Goal: Task Accomplishment & Management: Manage account settings

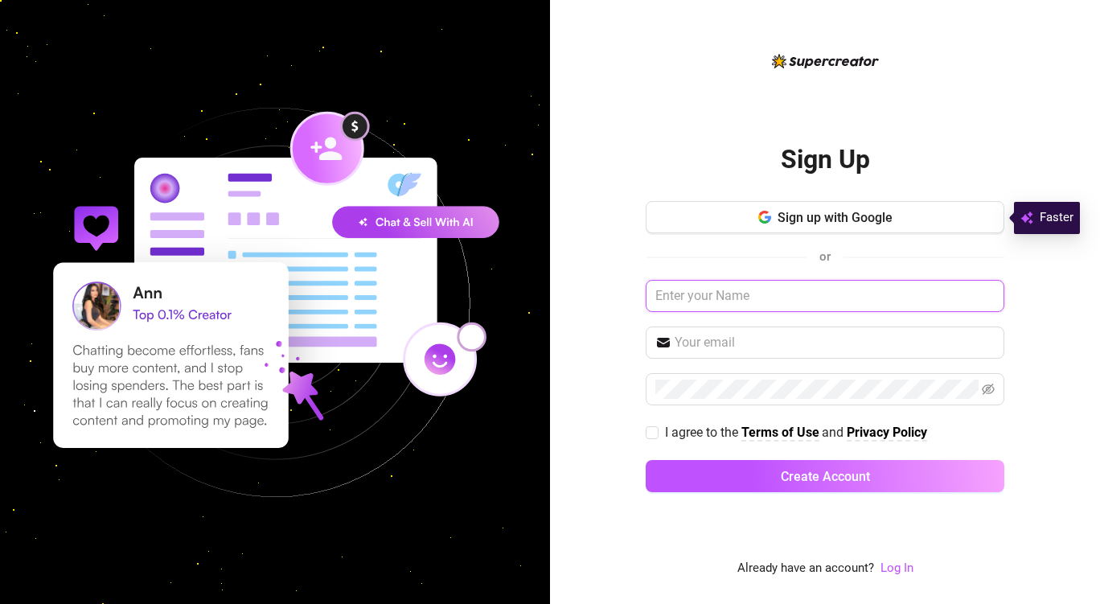
click at [716, 289] on input "text" at bounding box center [824, 296] width 358 height 32
type input "[PERSON_NAME] [PERSON_NAME]"
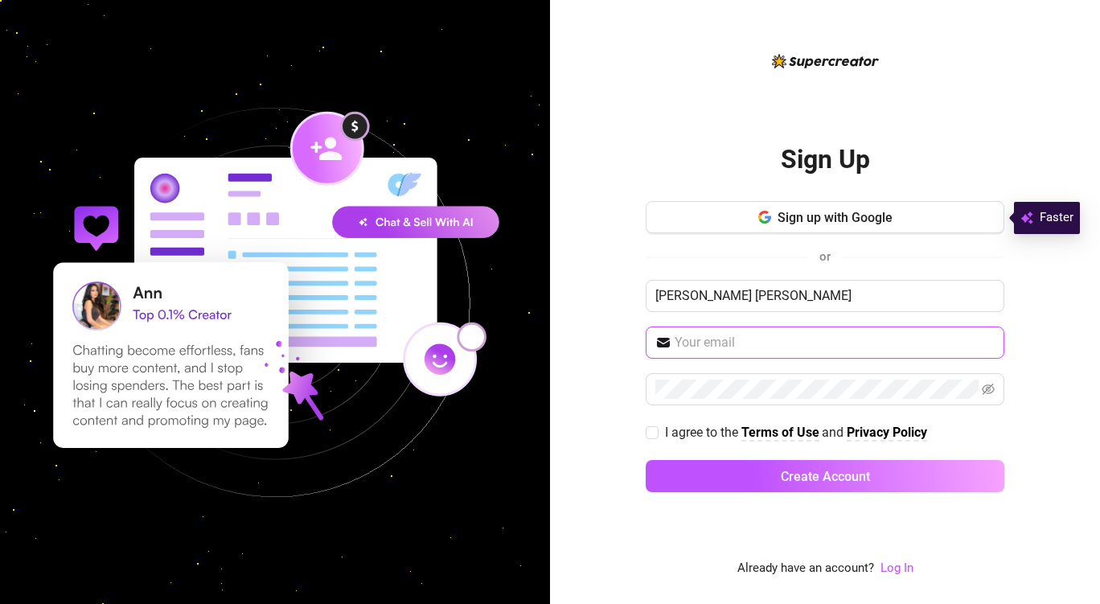
click at [735, 338] on input "text" at bounding box center [834, 342] width 320 height 19
type input "[EMAIL_ADDRESS][DOMAIN_NAME]"
click at [649, 428] on input "I agree to the Terms of Use and Privacy Policy" at bounding box center [650, 431] width 11 height 11
checkbox input "true"
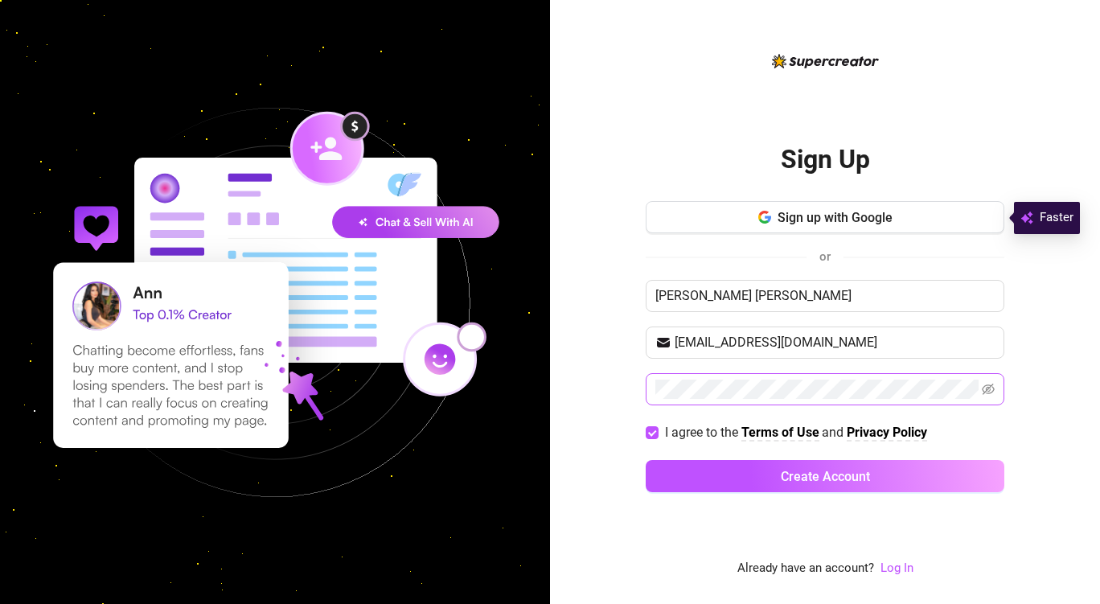
click at [988, 383] on icon "eye-invisible" at bounding box center [987, 389] width 13 height 13
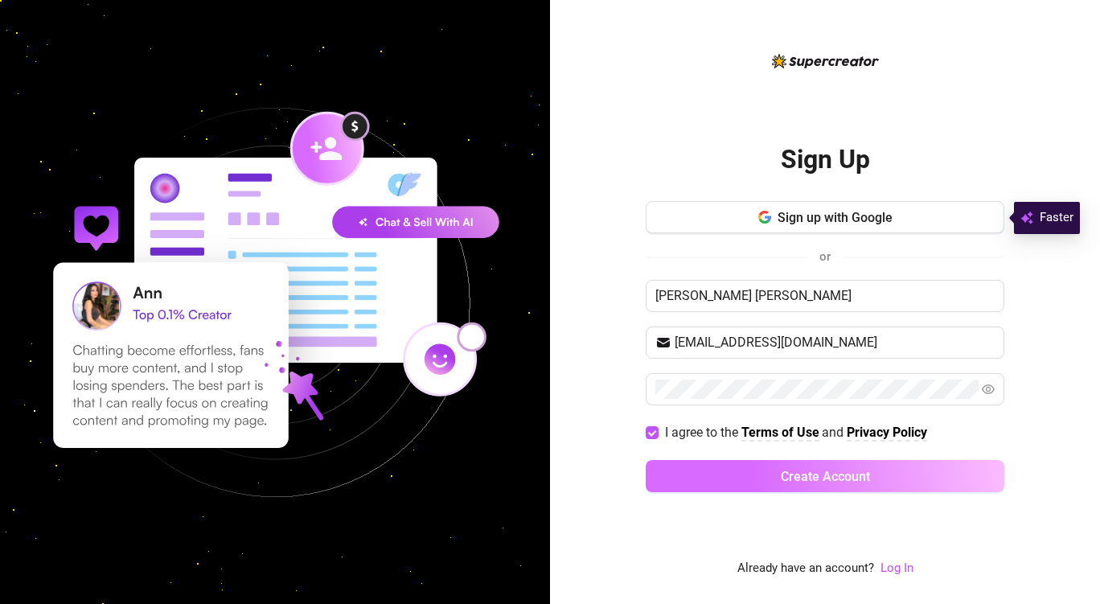
click at [951, 466] on button "Create Account" at bounding box center [824, 476] width 358 height 32
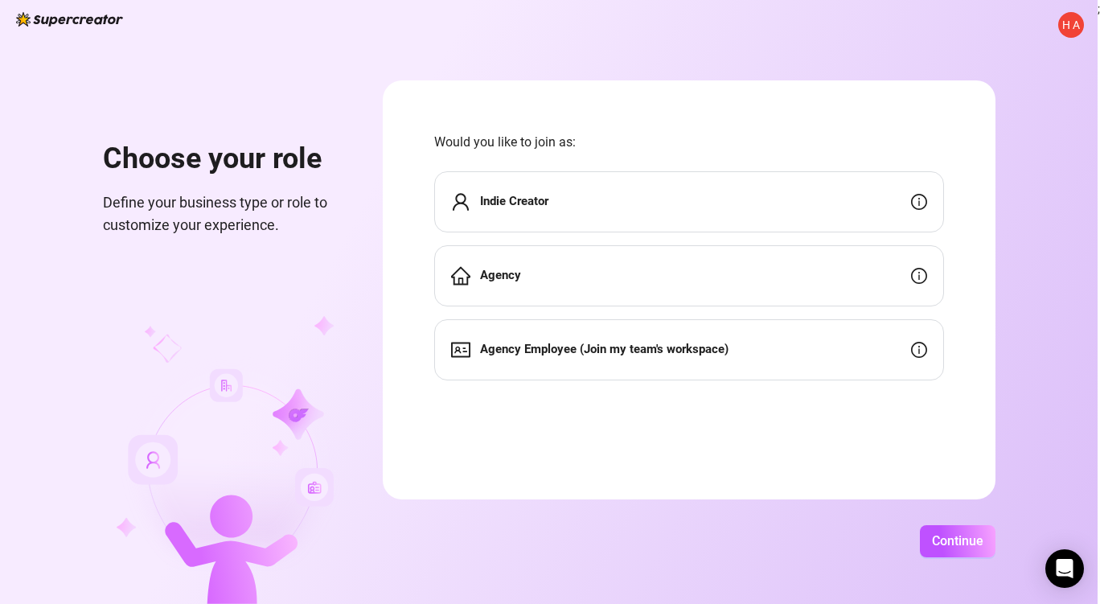
click at [585, 288] on div "Agency" at bounding box center [689, 275] width 510 height 61
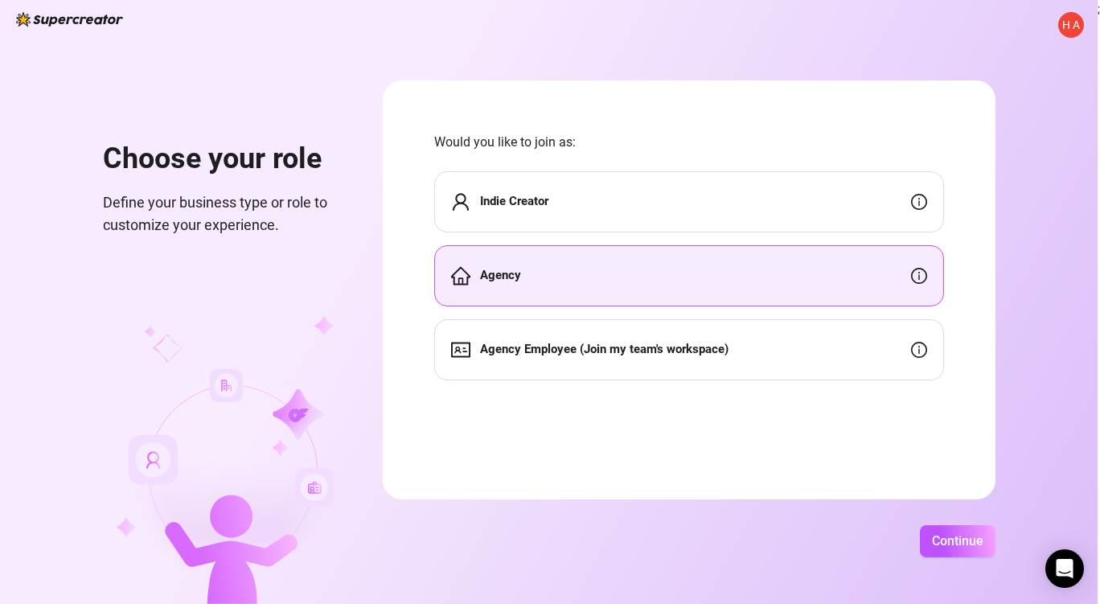
click at [585, 288] on div "Agency" at bounding box center [689, 275] width 510 height 61
click at [937, 548] on span "Continue" at bounding box center [957, 540] width 51 height 15
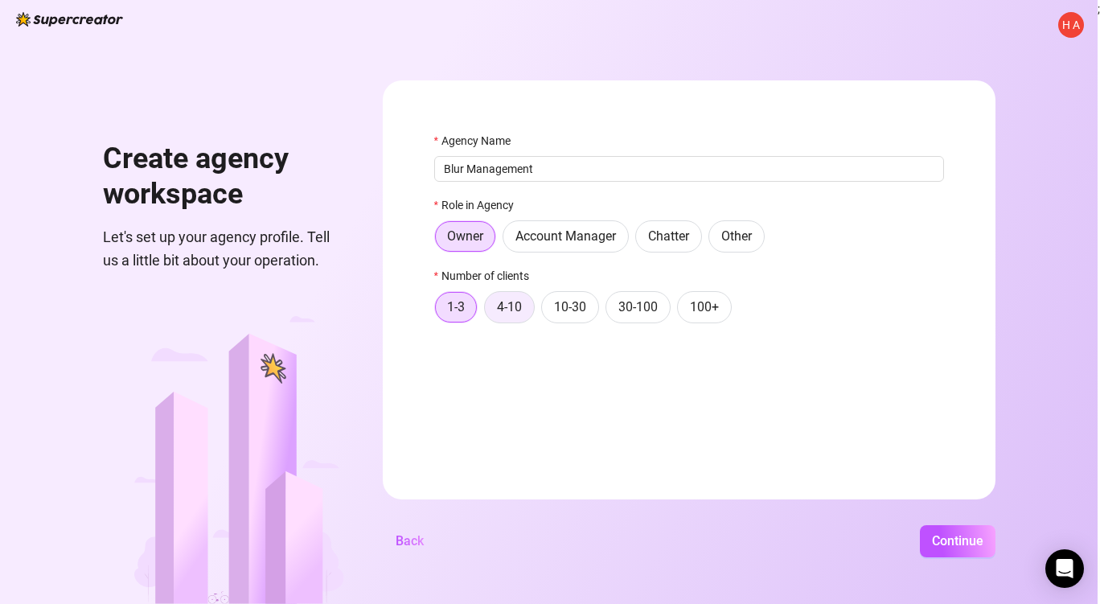
type input "Blur Management"
click at [510, 311] on span "4-10" at bounding box center [509, 306] width 25 height 15
click at [489, 311] on input "4-10" at bounding box center [489, 311] width 0 height 0
click at [959, 530] on button "Continue" at bounding box center [958, 541] width 76 height 32
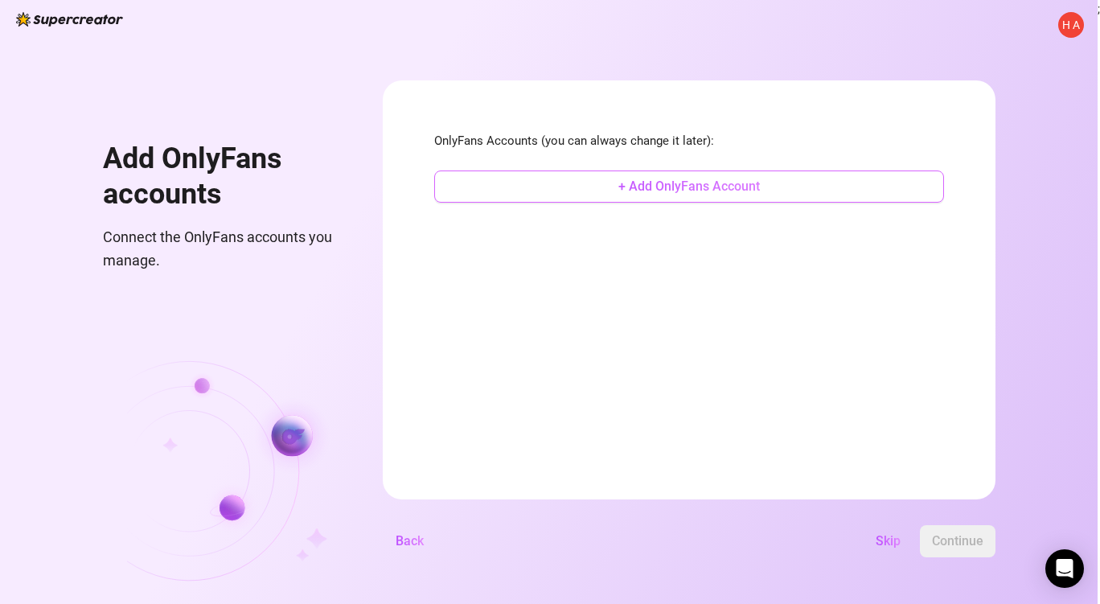
click at [721, 194] on button "+ Add OnlyFans Account" at bounding box center [689, 186] width 510 height 32
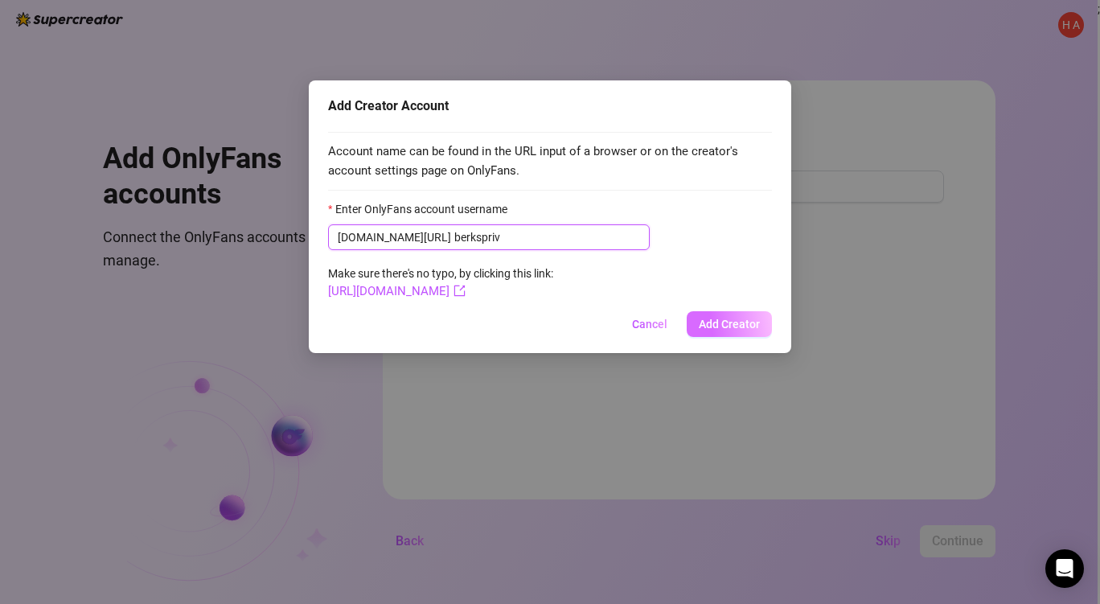
type input "berkspriv"
click at [701, 320] on span "Add Creator" at bounding box center [728, 323] width 61 height 13
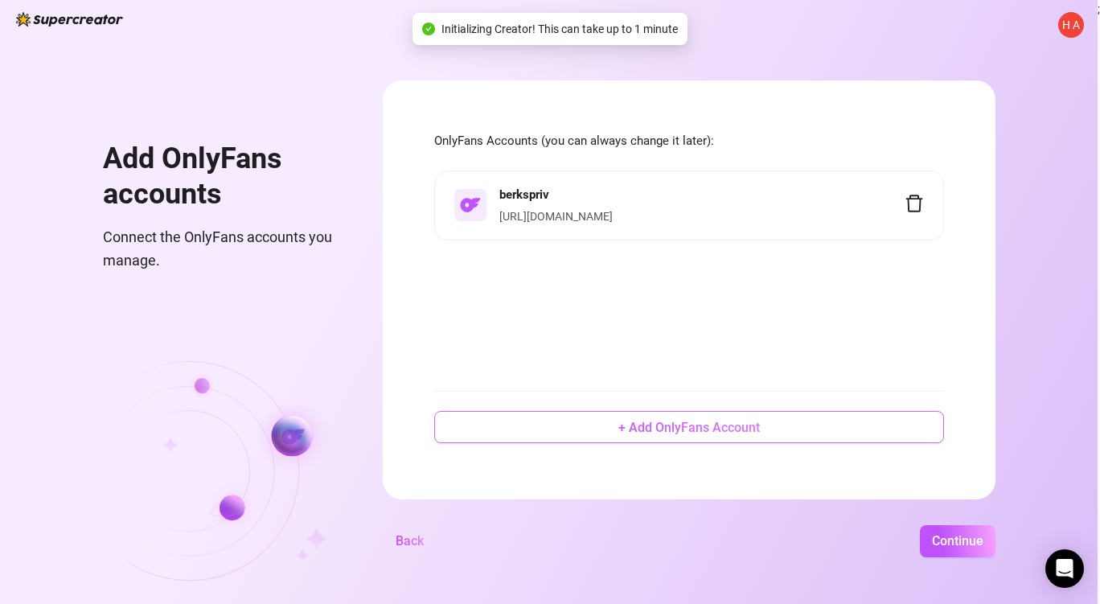
click at [704, 423] on span "+ Add OnlyFans Account" at bounding box center [688, 427] width 141 height 15
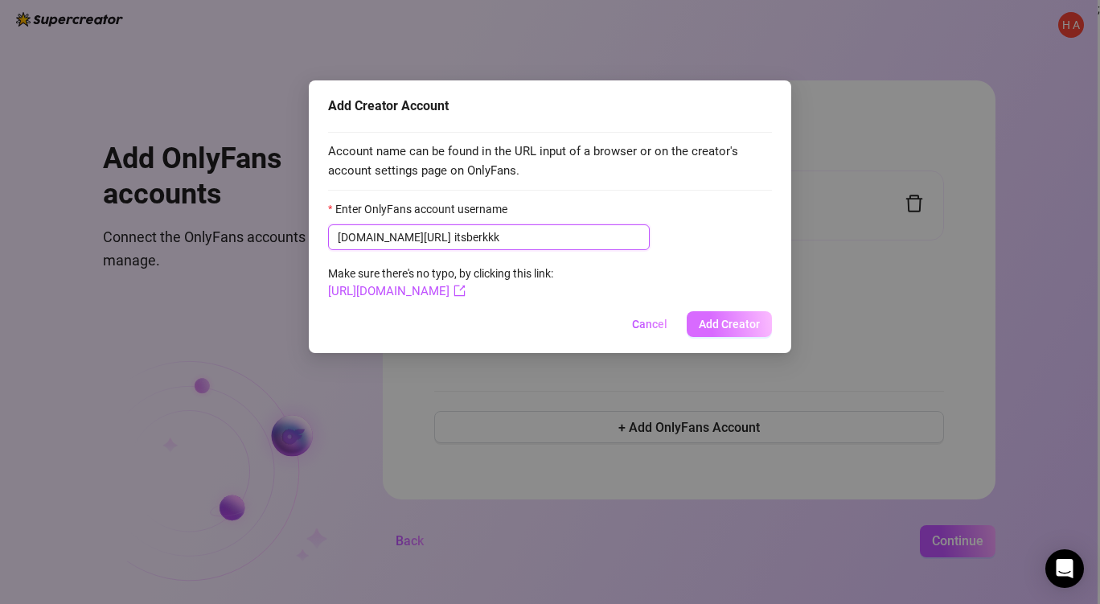
type input "itsberkkk"
click at [719, 318] on span "Add Creator" at bounding box center [728, 323] width 61 height 13
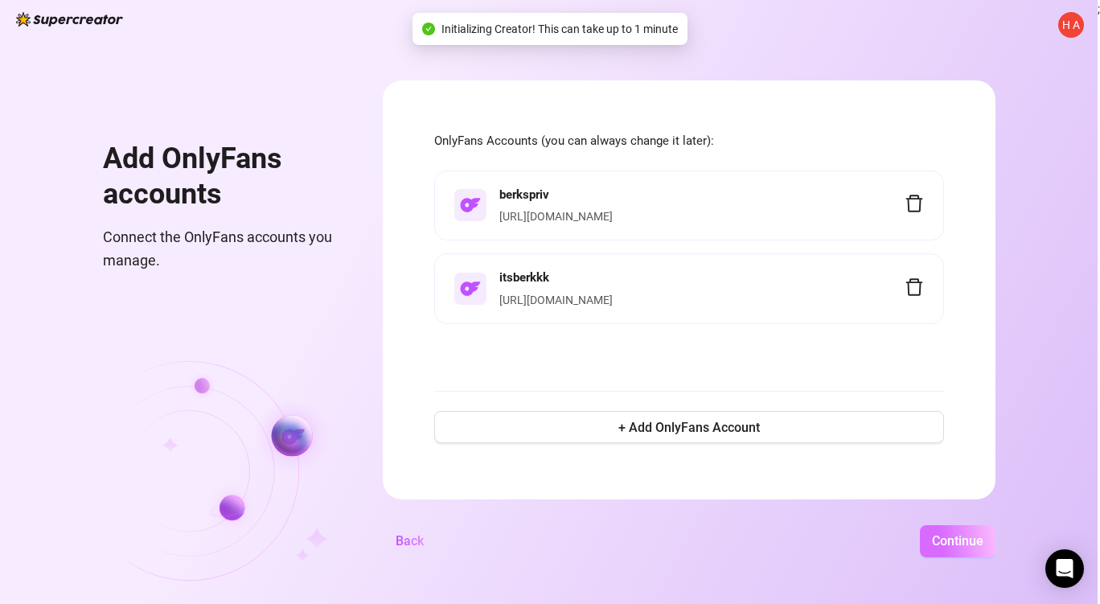
click at [981, 540] on span "Continue" at bounding box center [957, 540] width 51 height 15
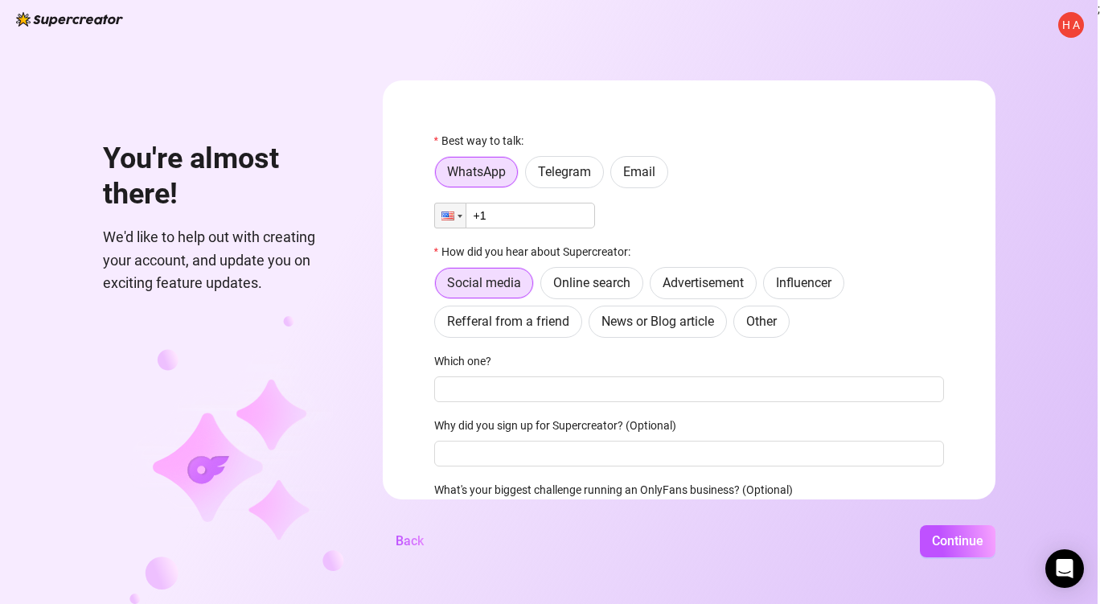
click at [517, 221] on input "+1" at bounding box center [514, 216] width 161 height 26
type input "[PHONE_NUMBER]"
click at [610, 287] on span "Online search" at bounding box center [591, 282] width 77 height 15
click at [545, 287] on input "Online search" at bounding box center [545, 287] width 0 height 0
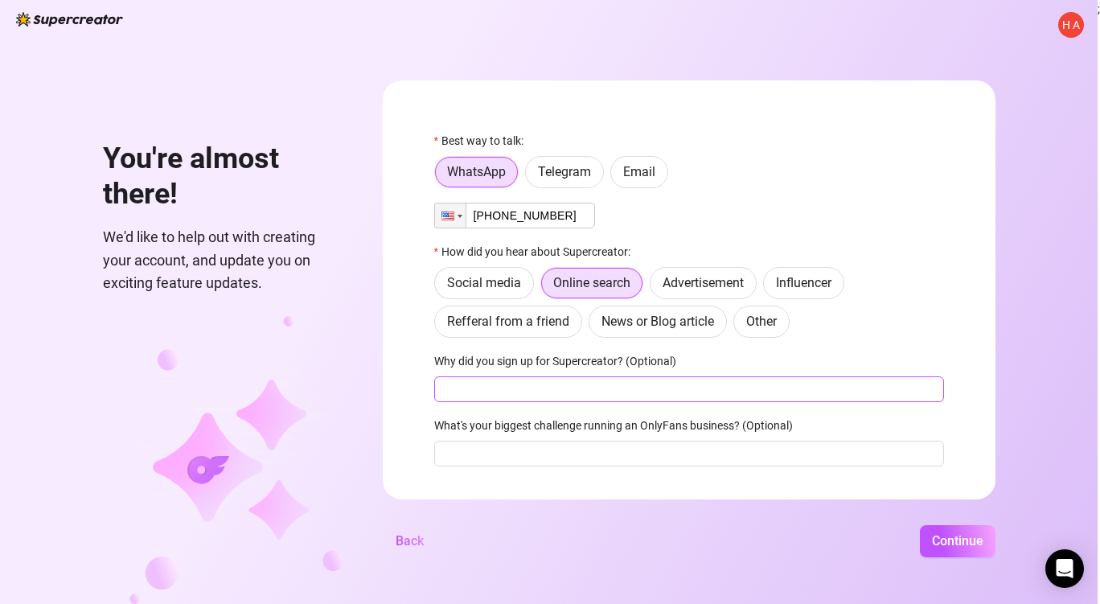
scroll to position [33, 0]
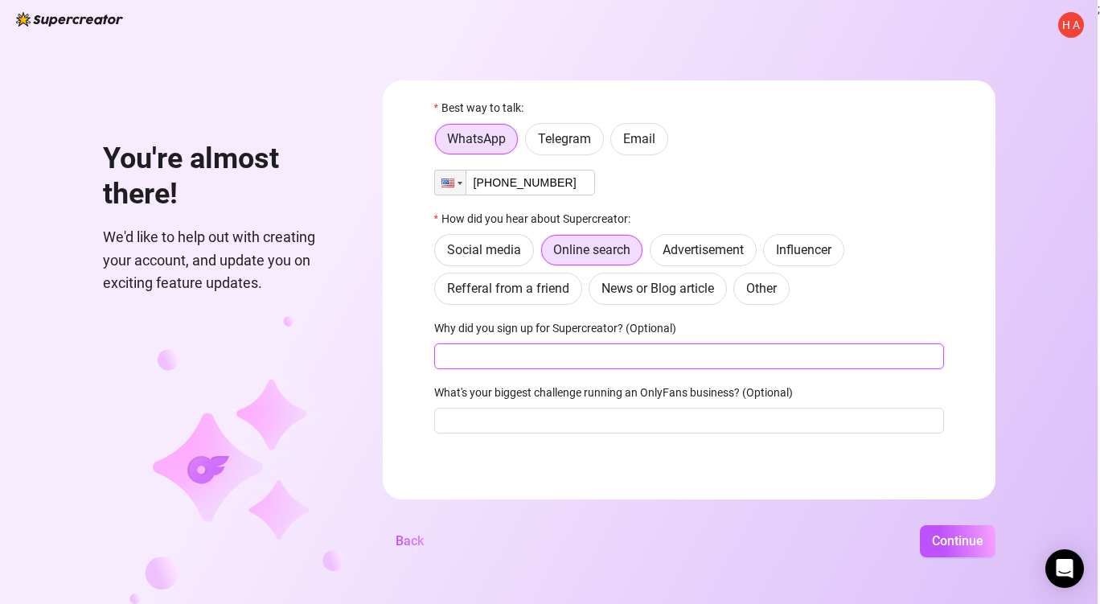
click at [588, 355] on input "Why did you sign up for Supercreator? (Optional)" at bounding box center [689, 356] width 510 height 26
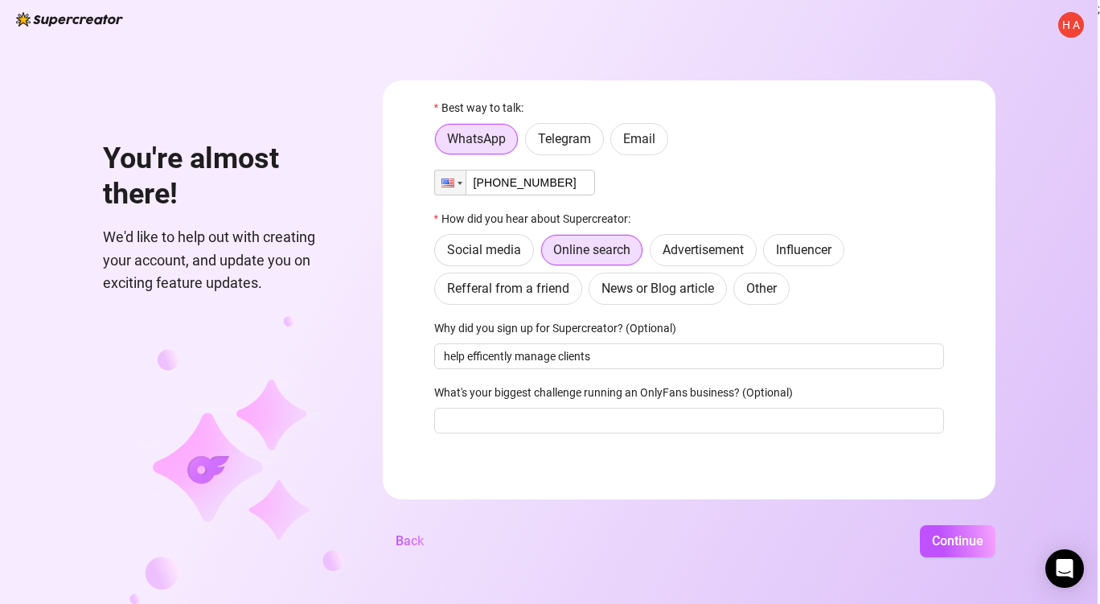
click at [491, 337] on div "Why did you sign up for Supercreator? (Optional)" at bounding box center [689, 331] width 510 height 24
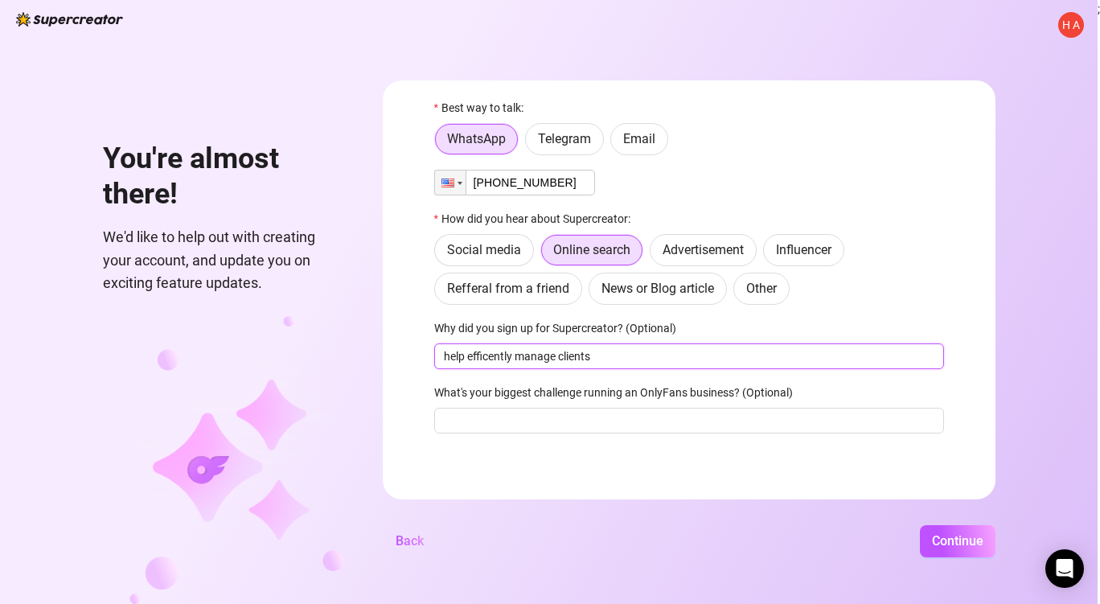
click at [490, 359] on input "help efficently manage clients" at bounding box center [689, 356] width 510 height 26
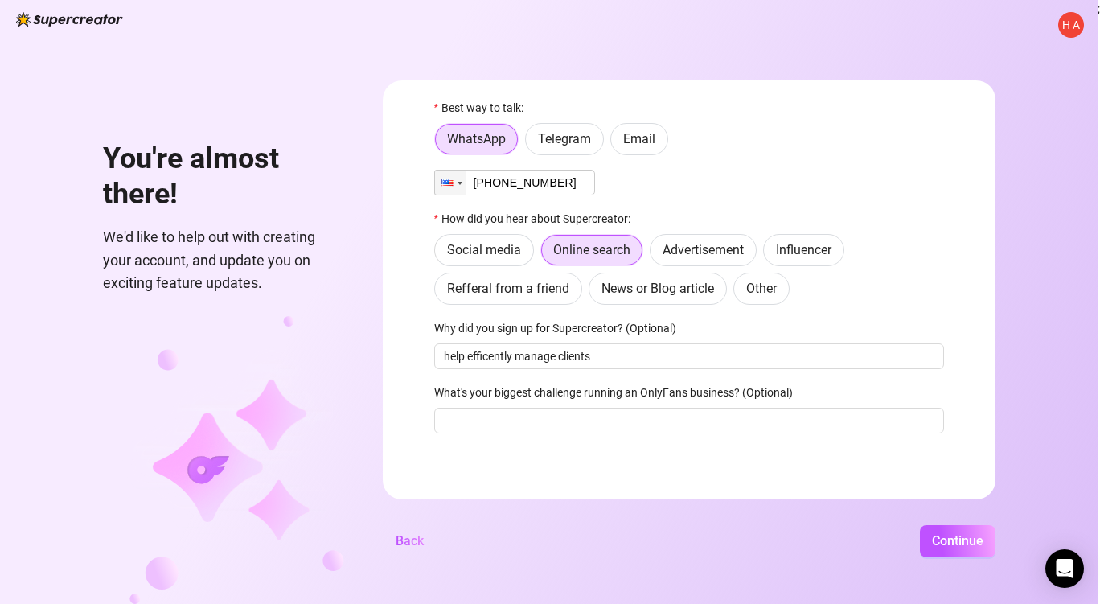
drag, startPoint x: 490, startPoint y: 359, endPoint x: 806, endPoint y: 135, distance: 387.4
click at [806, 135] on div "WhatsApp Telegram Email" at bounding box center [689, 139] width 510 height 32
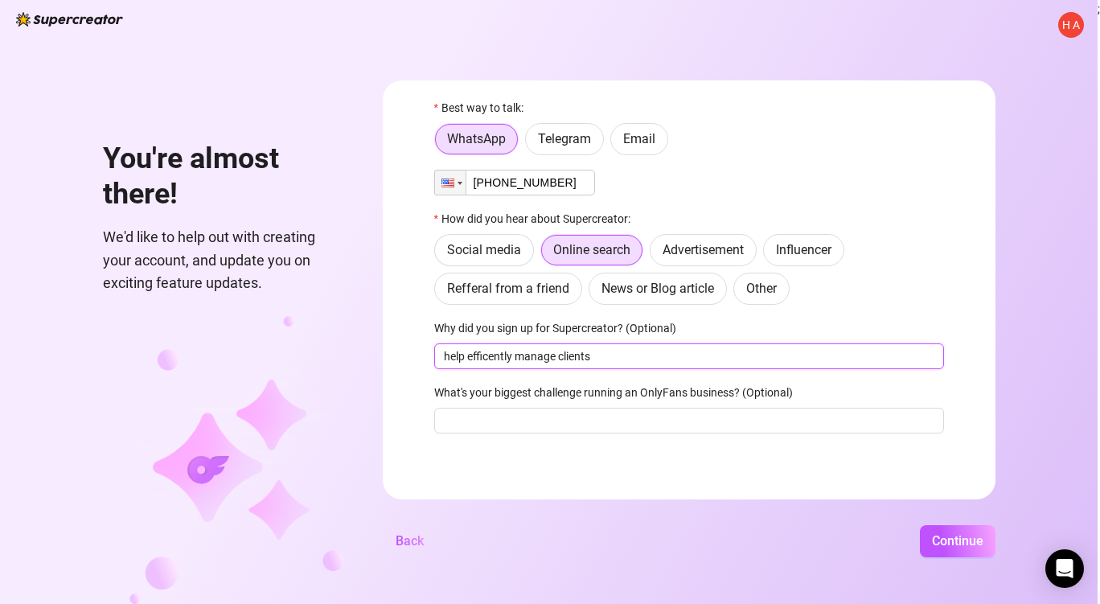
click at [598, 359] on input "help efficently manage clients" at bounding box center [689, 356] width 510 height 26
click at [664, 349] on input "help efficently manage clients" at bounding box center [689, 356] width 510 height 26
type input "help efficiently manage clients"
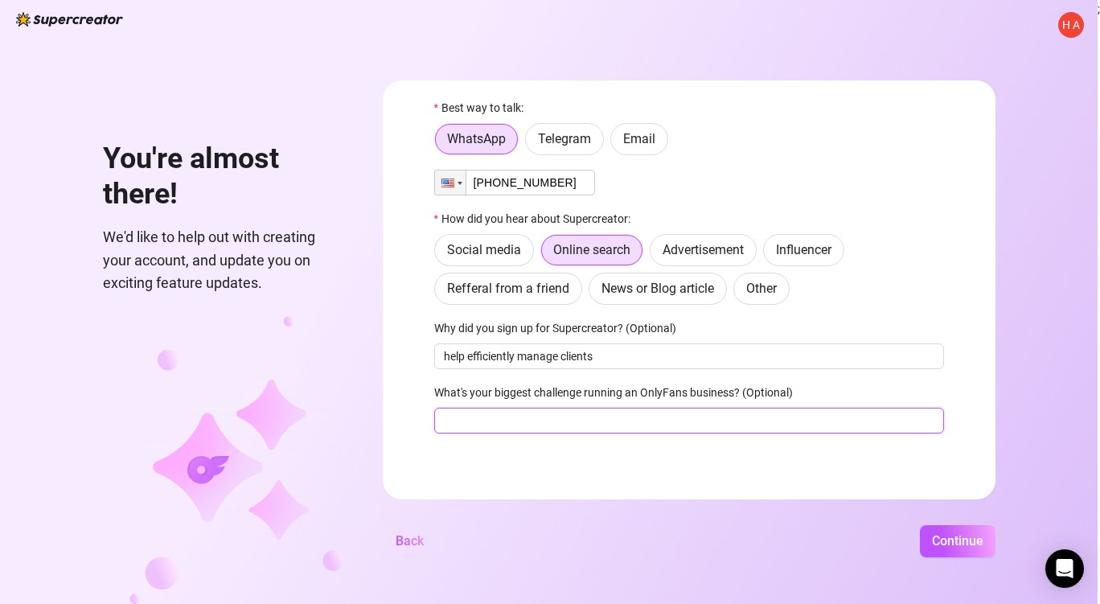
click at [523, 413] on input "What's your biggest challenge running an OnlyFans business? (Optional)" at bounding box center [689, 421] width 510 height 26
type input "time"
click at [957, 547] on span "Continue" at bounding box center [957, 540] width 51 height 15
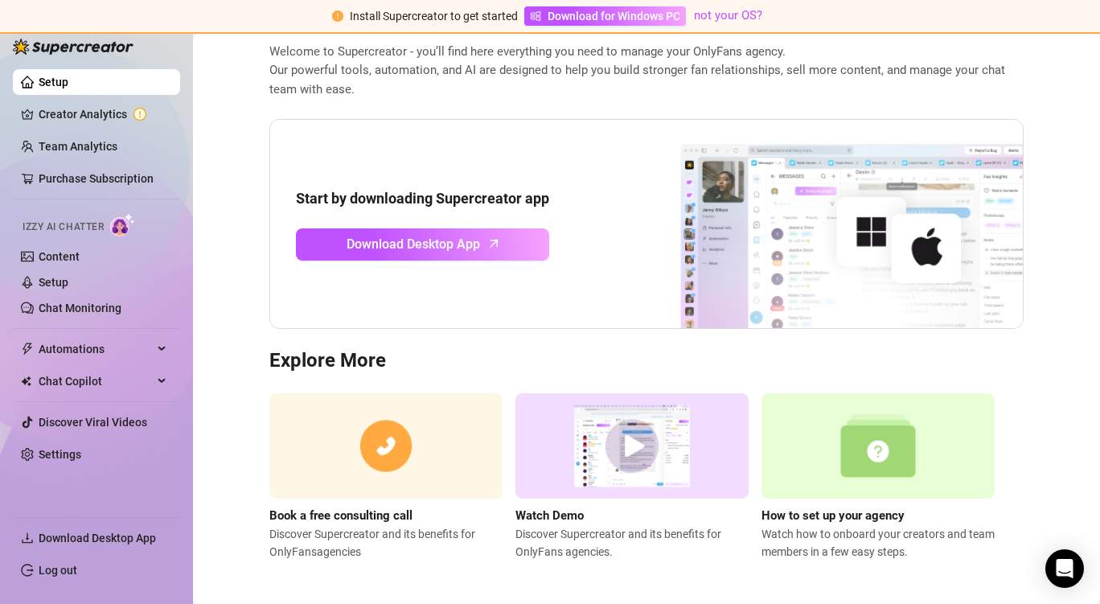
scroll to position [90, 0]
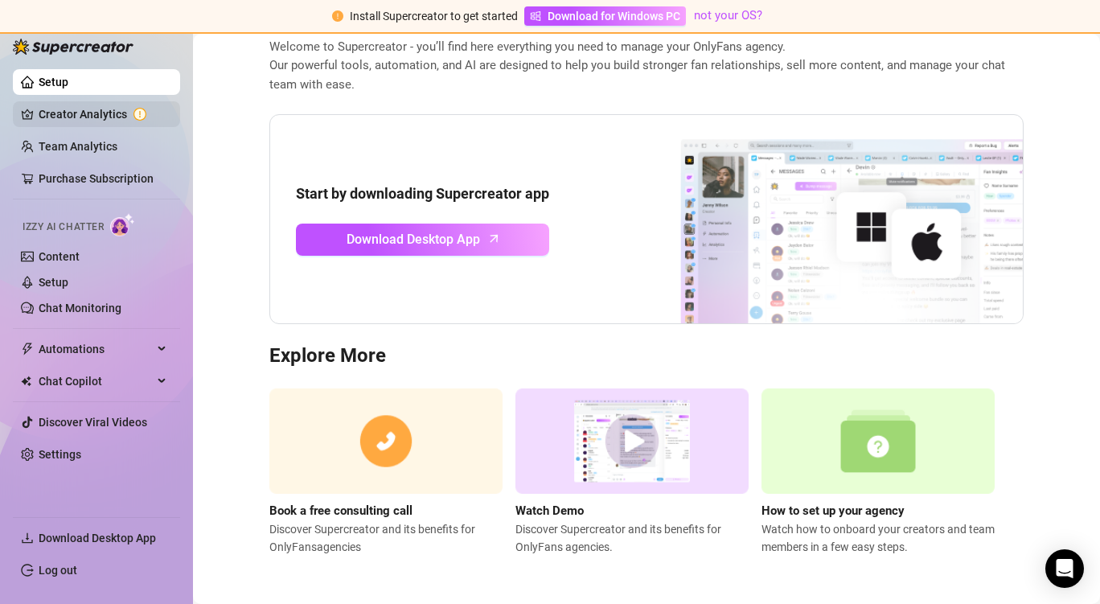
click at [132, 111] on link "Creator Analytics" at bounding box center [103, 114] width 129 height 26
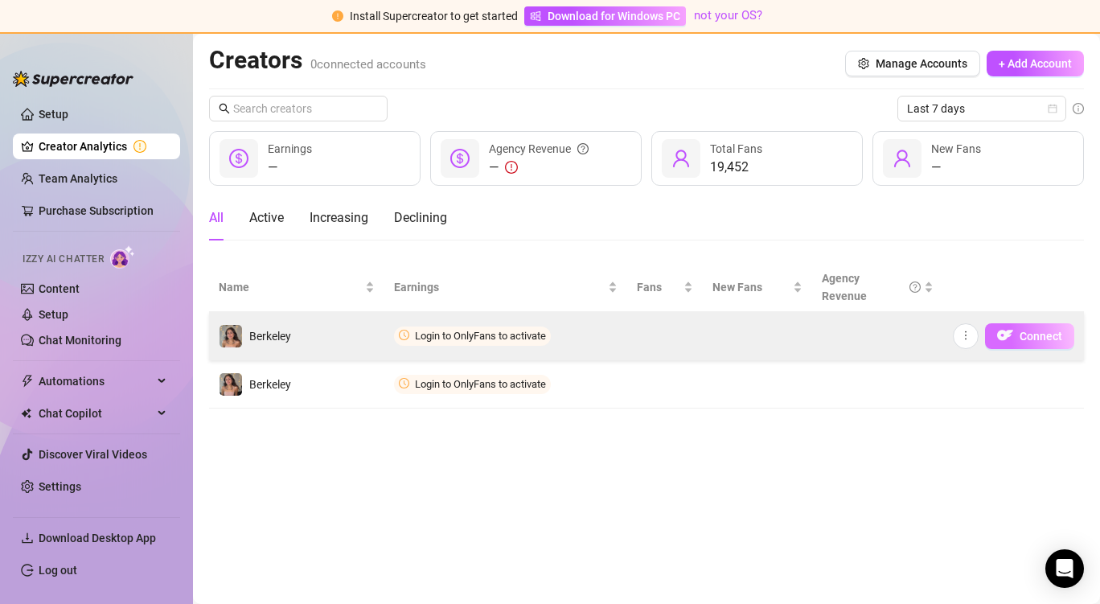
click at [1010, 326] on span "button" at bounding box center [1005, 336] width 16 height 20
click at [1019, 326] on button "Connect" at bounding box center [1029, 336] width 89 height 26
click at [1018, 338] on button "Connect" at bounding box center [1029, 336] width 89 height 26
click at [967, 331] on icon "more" at bounding box center [965, 335] width 11 height 11
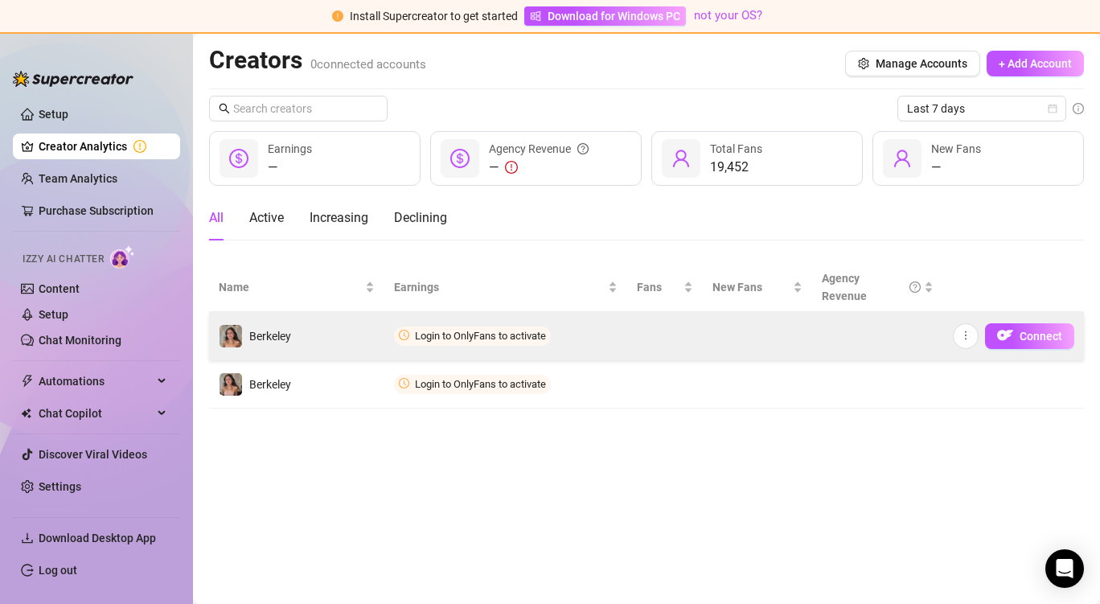
click at [915, 338] on td at bounding box center [877, 336] width 131 height 48
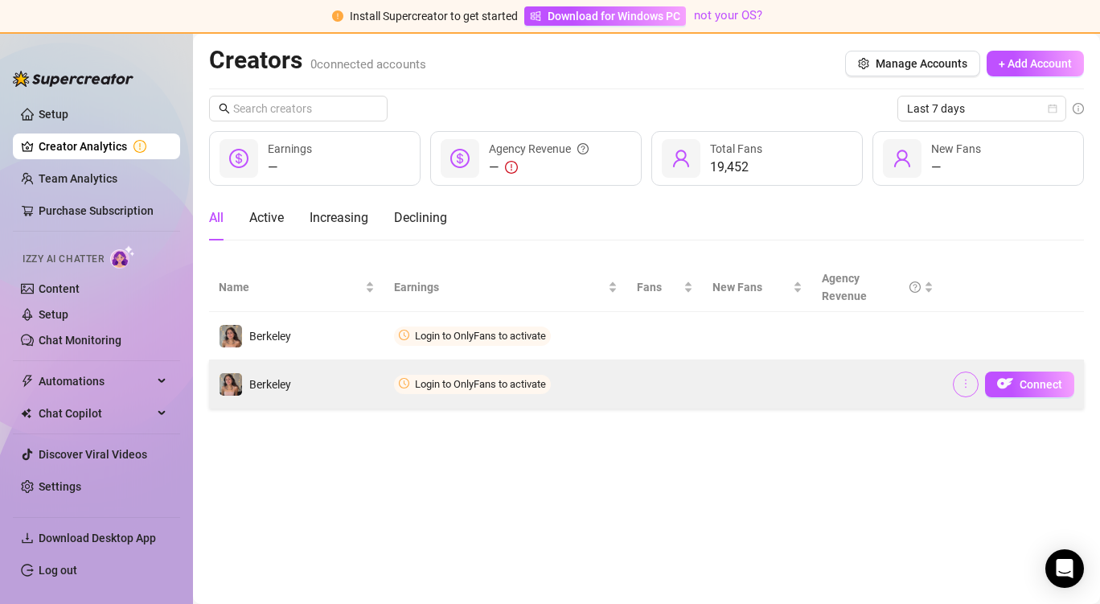
click at [957, 387] on button "button" at bounding box center [965, 384] width 26 height 26
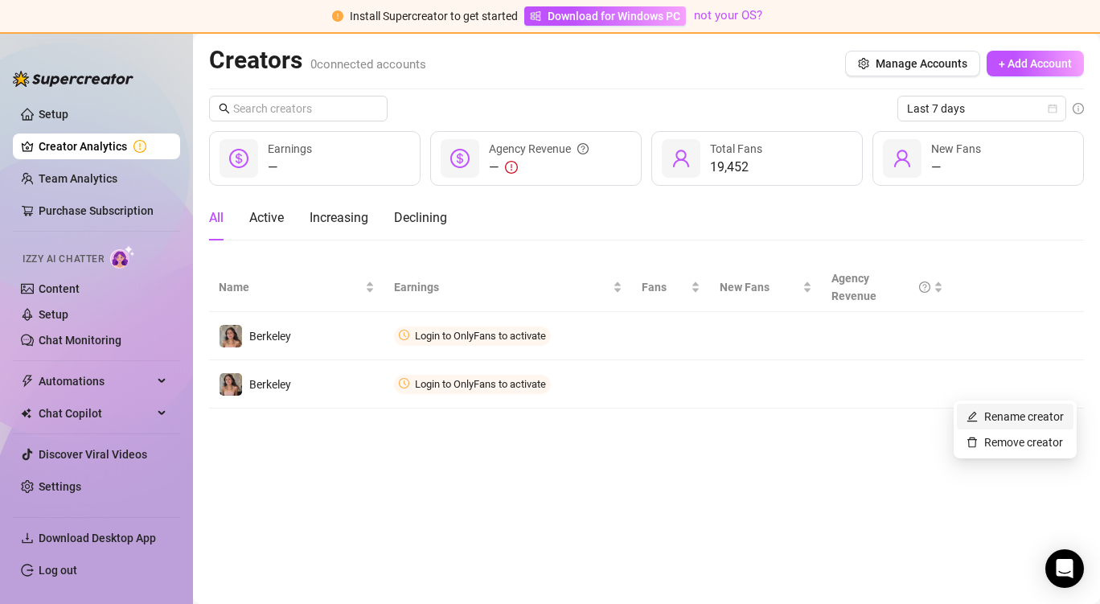
click at [1022, 417] on link "Rename creator" at bounding box center [1014, 416] width 97 height 13
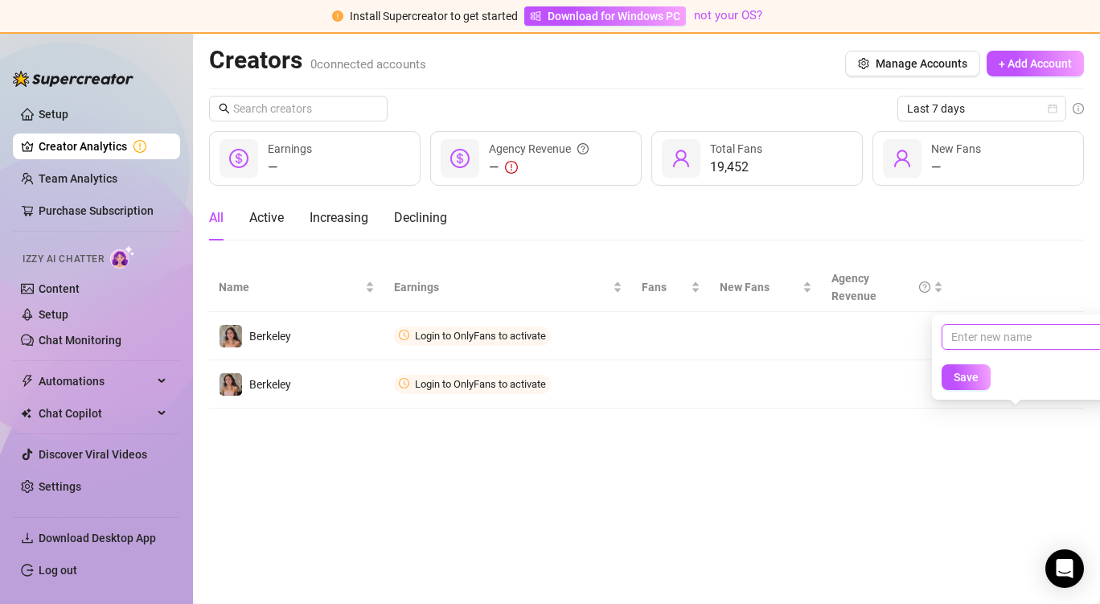
click at [1002, 338] on input "text" at bounding box center [1022, 337] width 162 height 26
type input "Berks VIP"
click at [975, 375] on span "Save" at bounding box center [965, 377] width 25 height 13
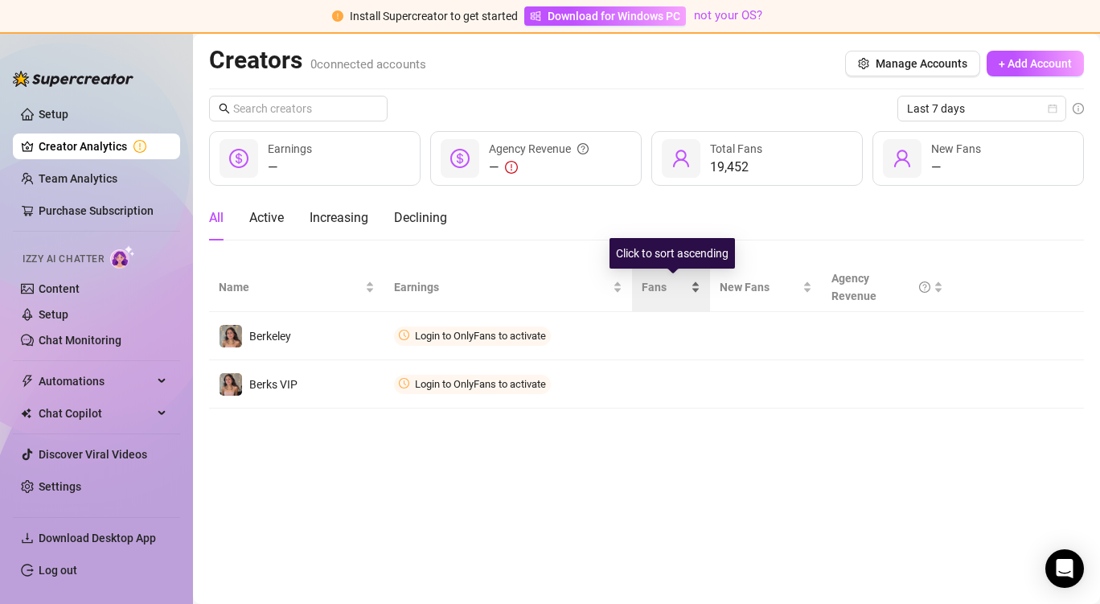
click at [652, 282] on span "Fans" at bounding box center [664, 287] width 46 height 18
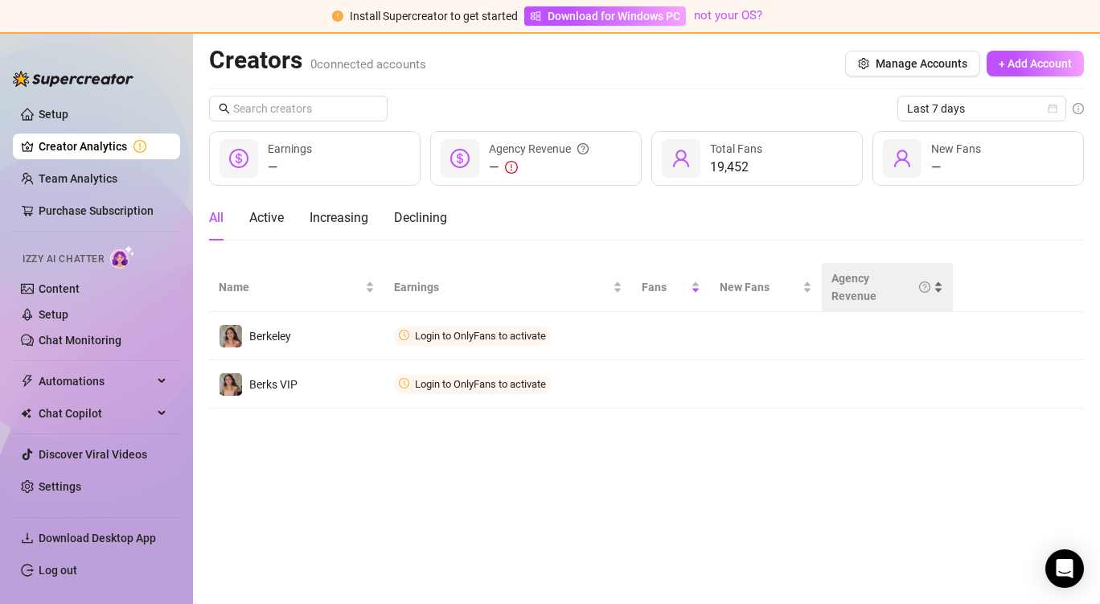
click at [887, 286] on div "Agency Revenue" at bounding box center [880, 286] width 99 height 35
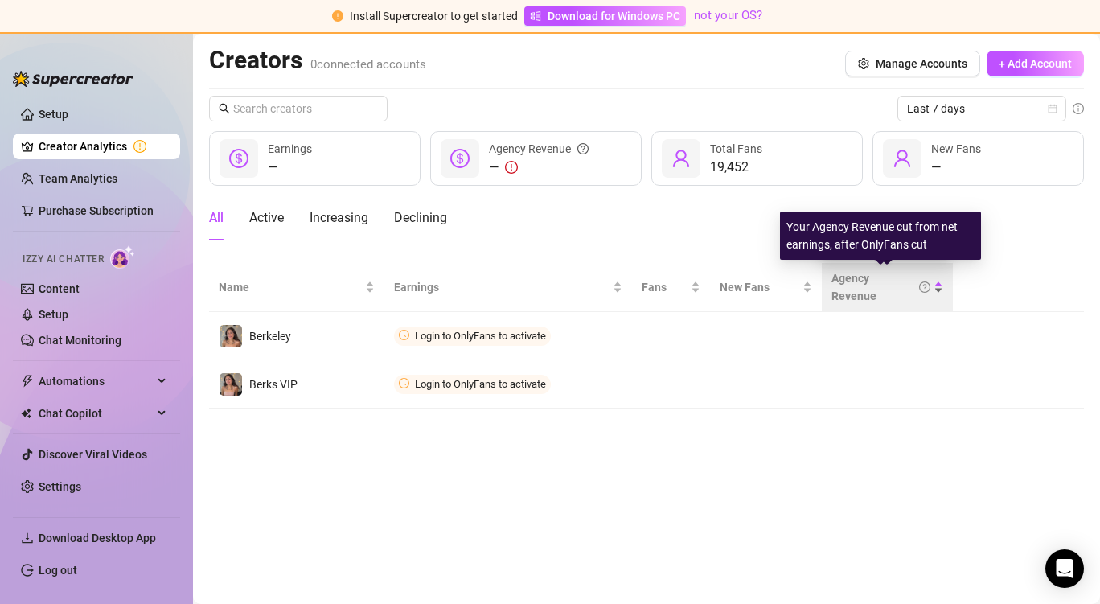
click at [887, 286] on div "Agency Revenue" at bounding box center [880, 286] width 99 height 35
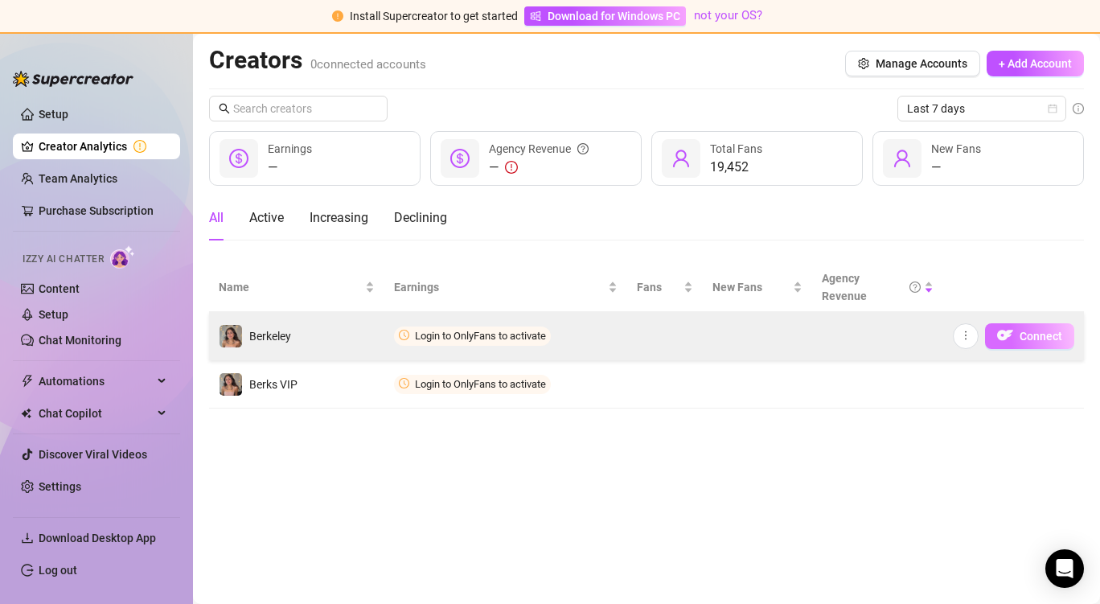
click at [1028, 333] on span "Connect" at bounding box center [1040, 336] width 43 height 13
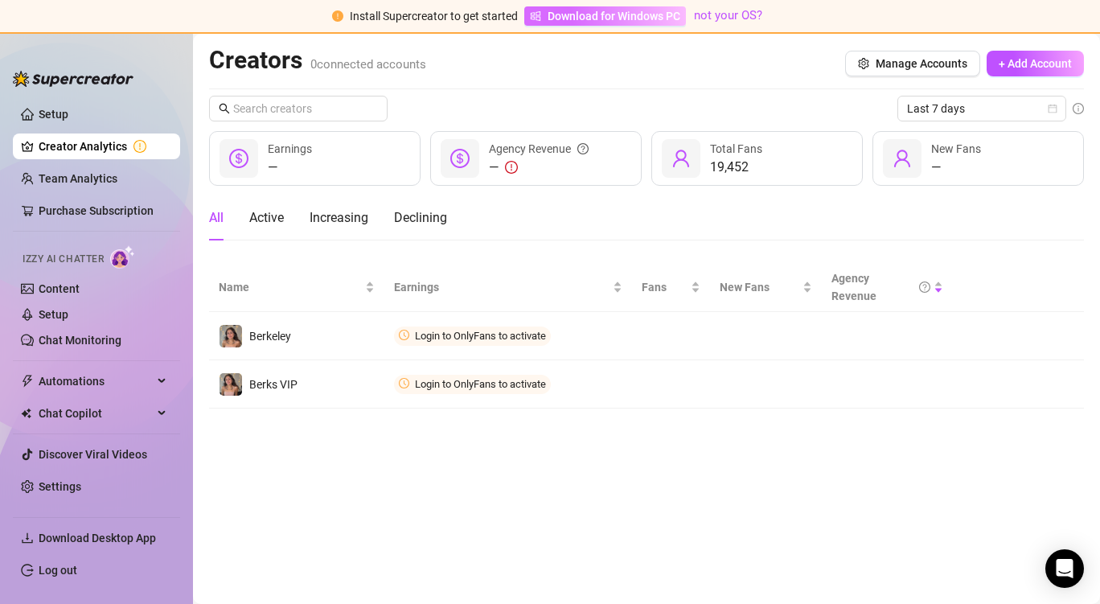
click at [620, 18] on span "Download for Windows PC" at bounding box center [613, 16] width 133 height 18
